Goal: Information Seeking & Learning: Check status

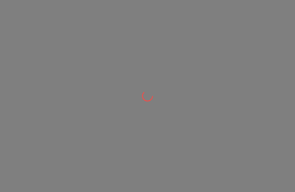
scroll to position [0, 0]
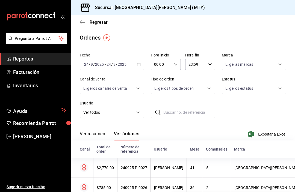
click at [47, 58] on span "Reportes" at bounding box center [39, 58] width 53 height 7
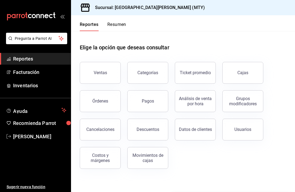
click at [107, 101] on div "Órdenes" at bounding box center [100, 101] width 16 height 5
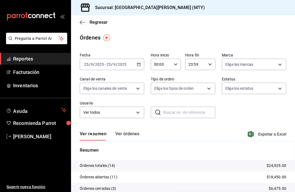
click at [125, 135] on button "Ver órdenes" at bounding box center [127, 135] width 24 height 9
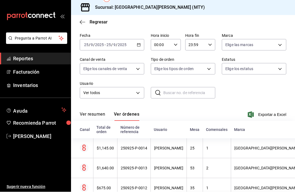
scroll to position [21, 0]
